Goal: Book appointment/travel/reservation

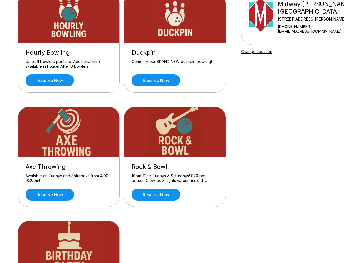
scroll to position [74, 0]
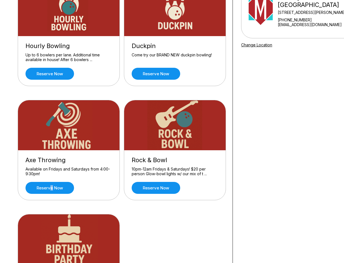
click at [51, 181] on div "Axe Throwing Available on Fridays and Saturdays from 4:00-9:30pm! Reserve now" at bounding box center [69, 175] width 102 height 50
click at [51, 184] on link "Reserve now" at bounding box center [50, 188] width 49 height 12
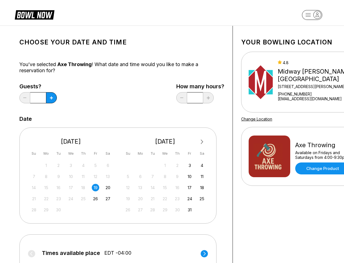
click at [255, 190] on div "Your bowling location 4.8 Midway Bowling - Carlisle 1561 Holly Pike +1717249122…" at bounding box center [300, 184] width 135 height 316
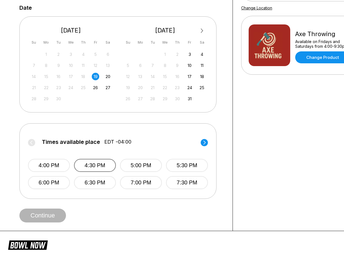
click at [96, 162] on button "4:30 PM" at bounding box center [95, 165] width 42 height 13
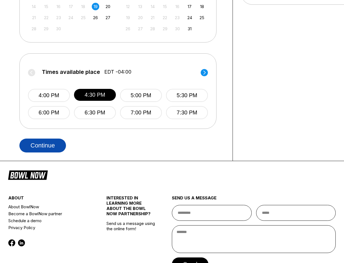
scroll to position [185, 0]
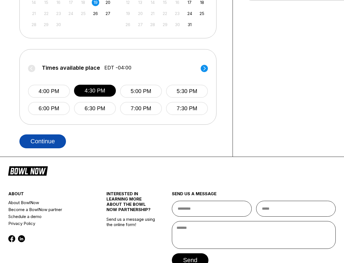
click at [30, 144] on button "Continue" at bounding box center [42, 141] width 47 height 14
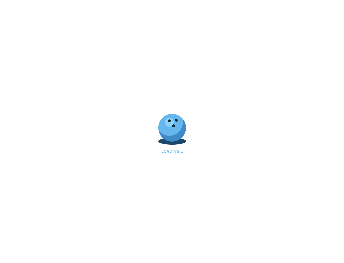
select select "**"
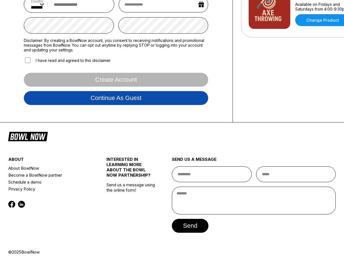
click at [154, 105] on button "Continue as guest" at bounding box center [116, 98] width 185 height 14
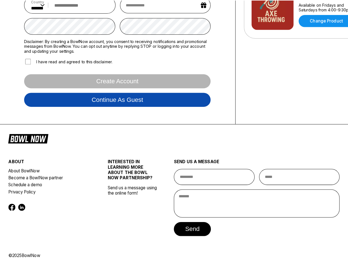
scroll to position [104, 0]
